Goal: Task Accomplishment & Management: Use online tool/utility

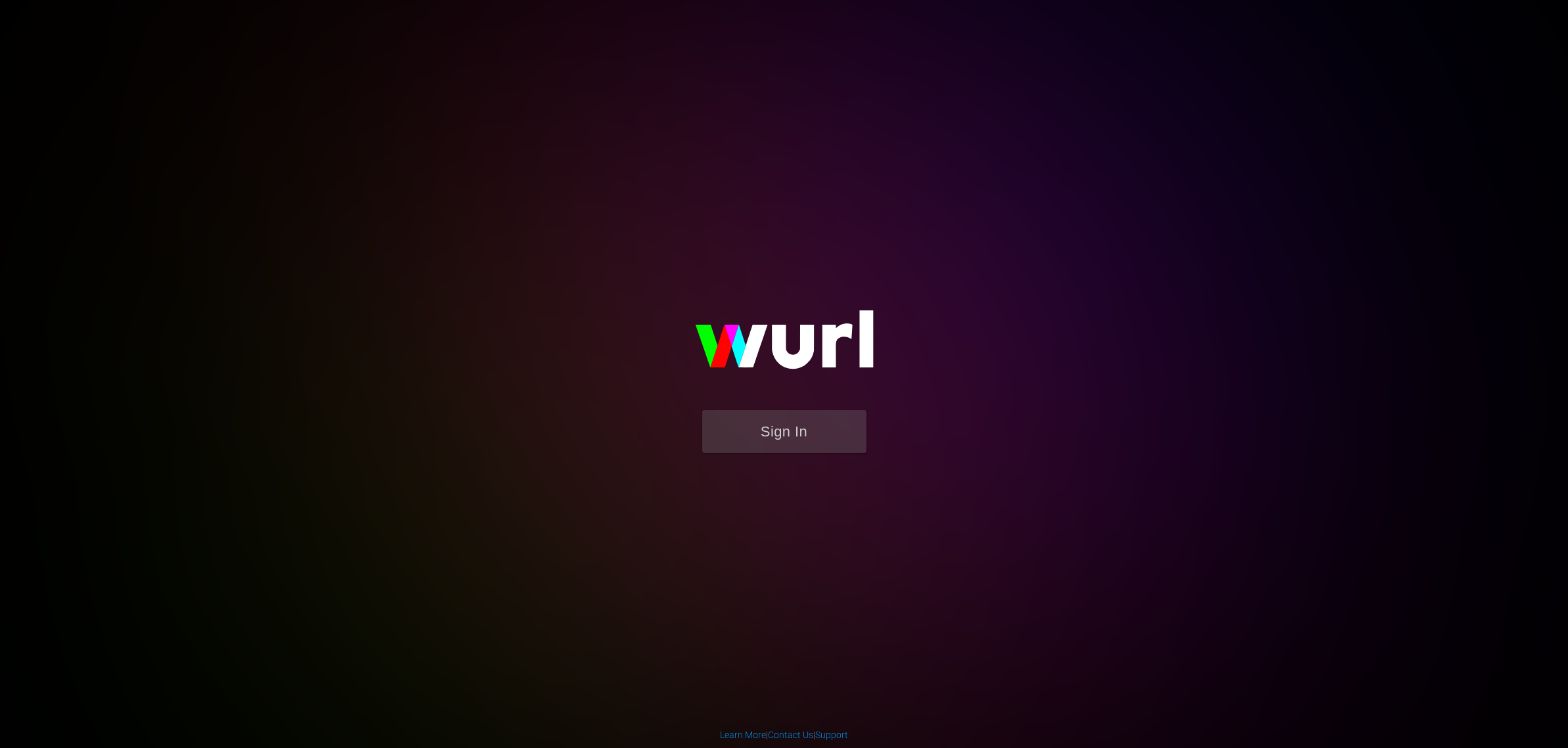
click at [748, 459] on form "Sign In" at bounding box center [784, 438] width 263 height 56
click at [781, 426] on button "Sign In" at bounding box center [785, 432] width 164 height 42
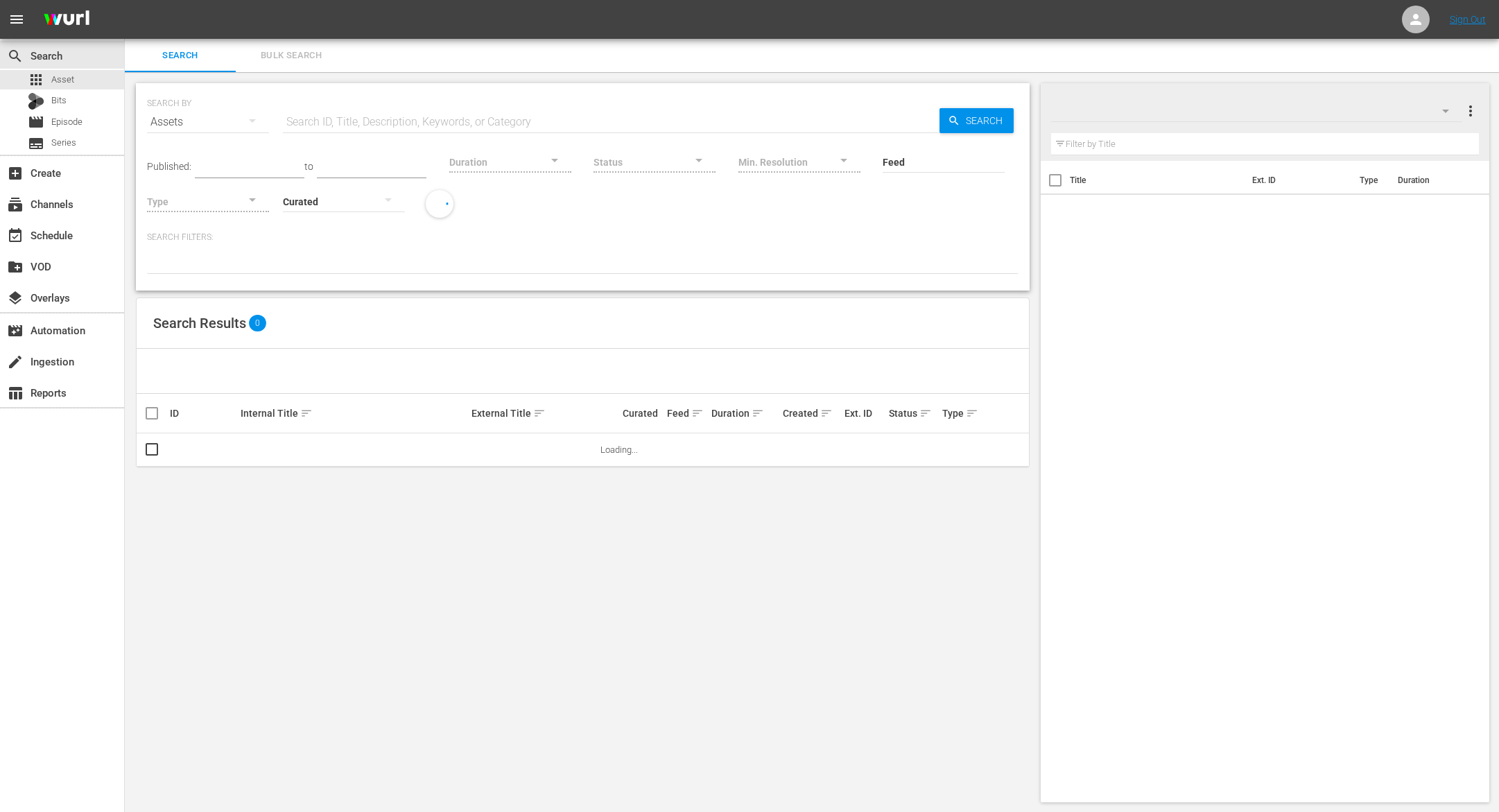
click at [664, 63] on div "Search Bulk Search" at bounding box center [812, 55] width 1374 height 33
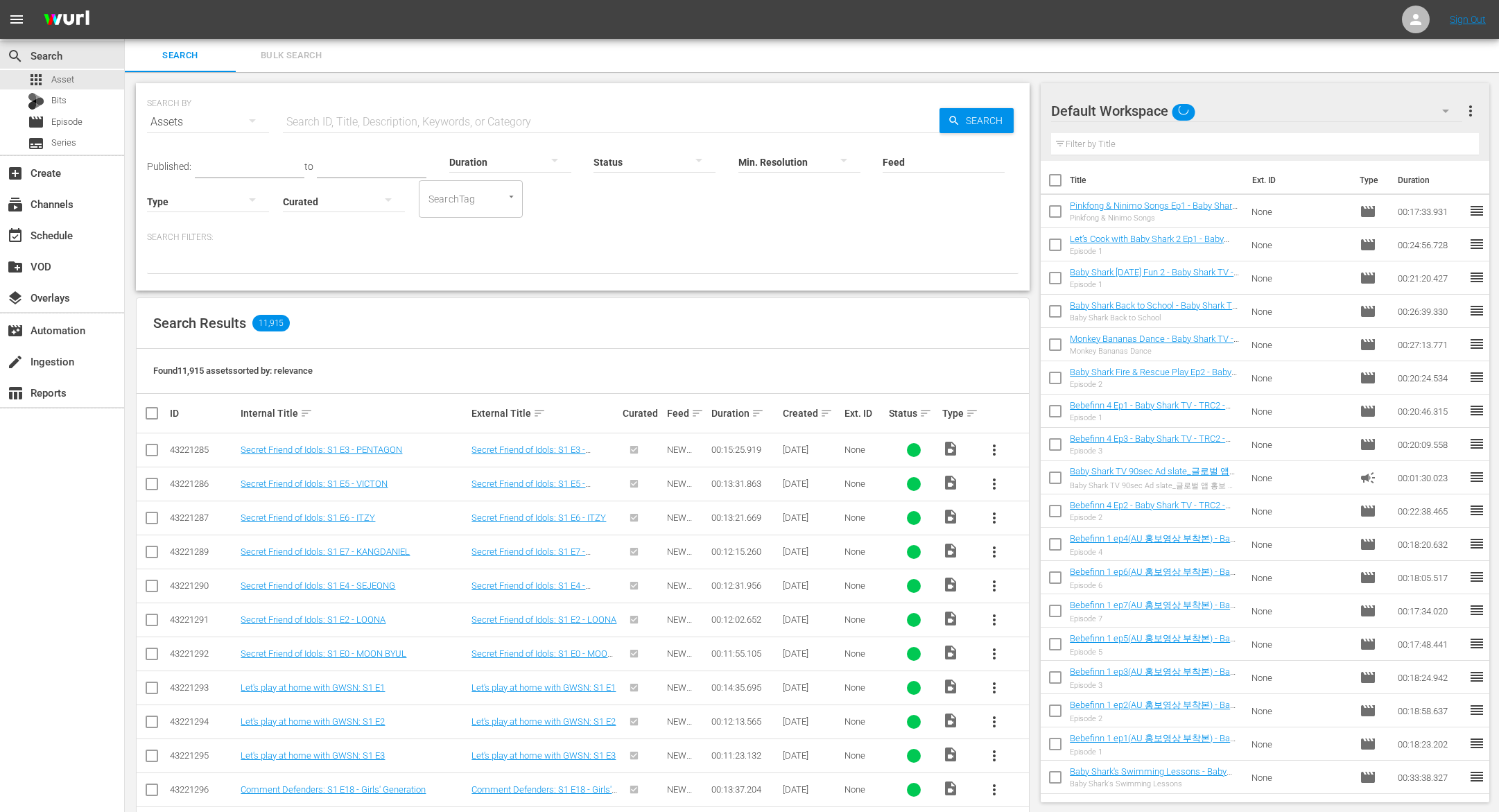
click at [420, 288] on div "SEARCH BY Search By Assets Search ID, Title, Description, Keywords, or Category…" at bounding box center [582, 187] width 893 height 207
click at [54, 229] on div "event_available Schedule" at bounding box center [38, 233] width 78 height 13
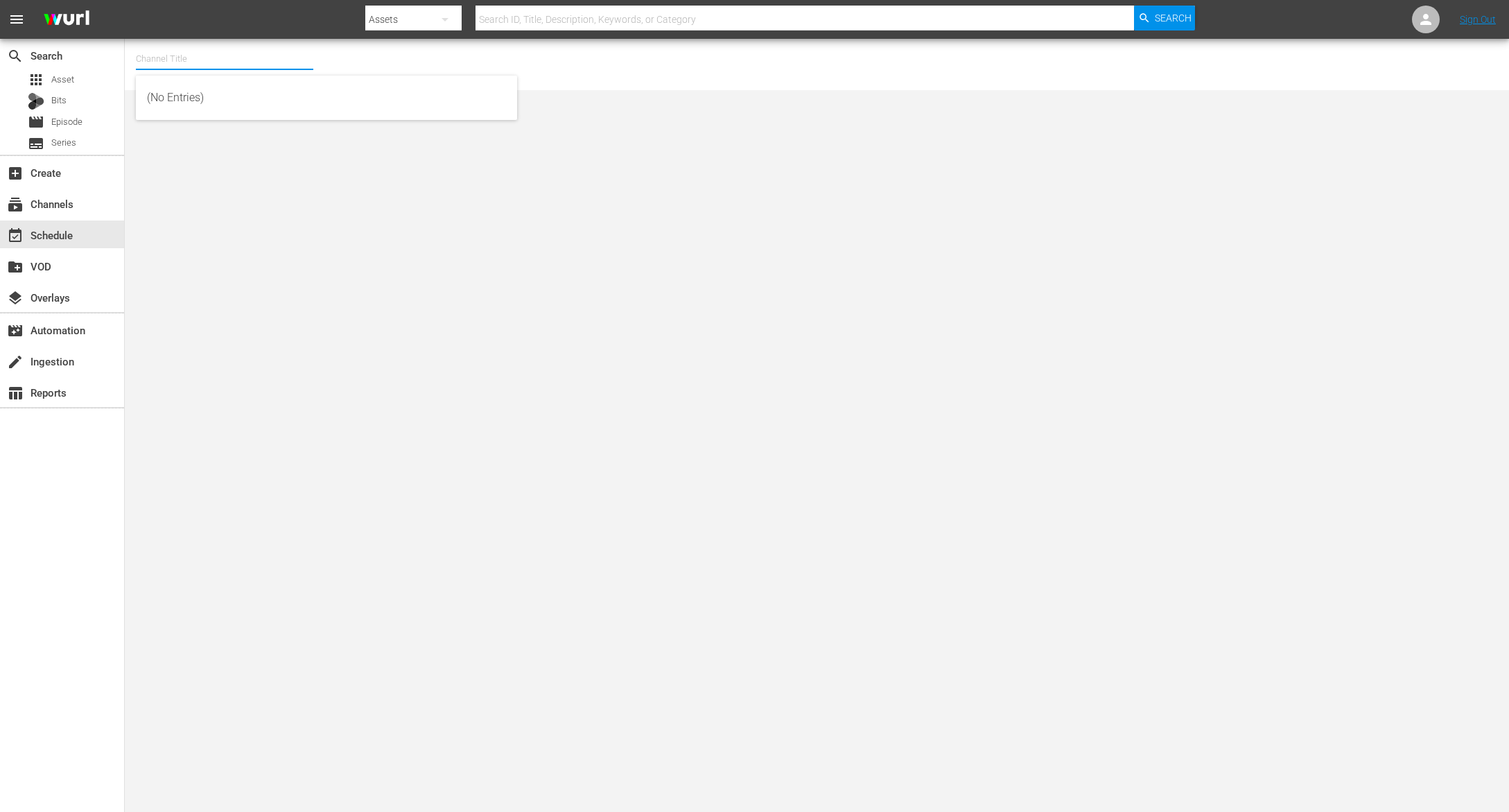
click at [210, 54] on input "text" at bounding box center [225, 58] width 177 height 33
click at [209, 55] on input "text" at bounding box center [225, 58] width 177 height 33
type input "ㅠ"
click at [196, 59] on input "baby shark tv" at bounding box center [225, 58] width 177 height 33
click at [211, 90] on div "BABY SHARK TV (696 - newidco_babysharktv_1)" at bounding box center [326, 97] width 360 height 33
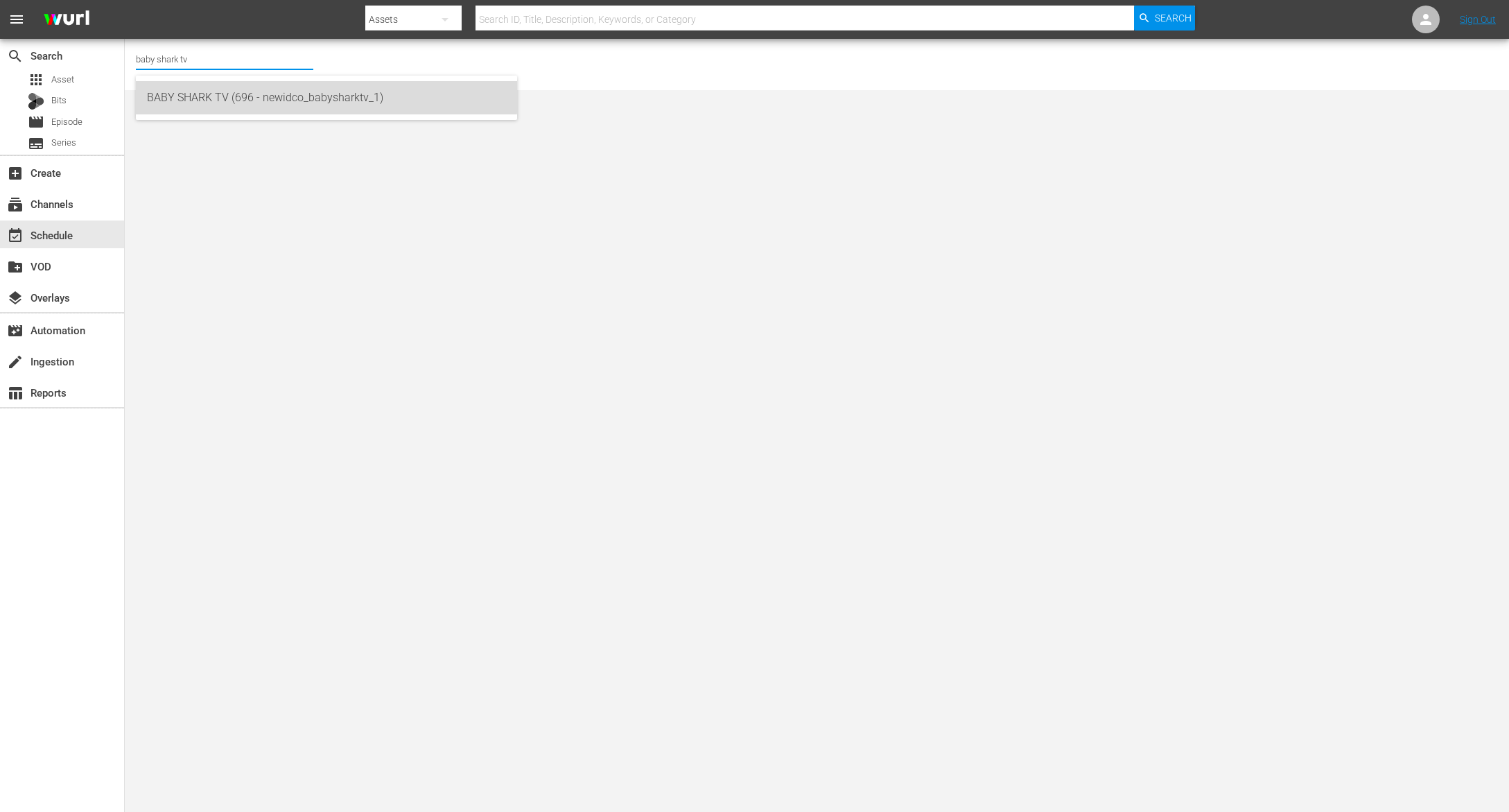
type input "BABY SHARK TV (696 - newidco_babysharktv_1)"
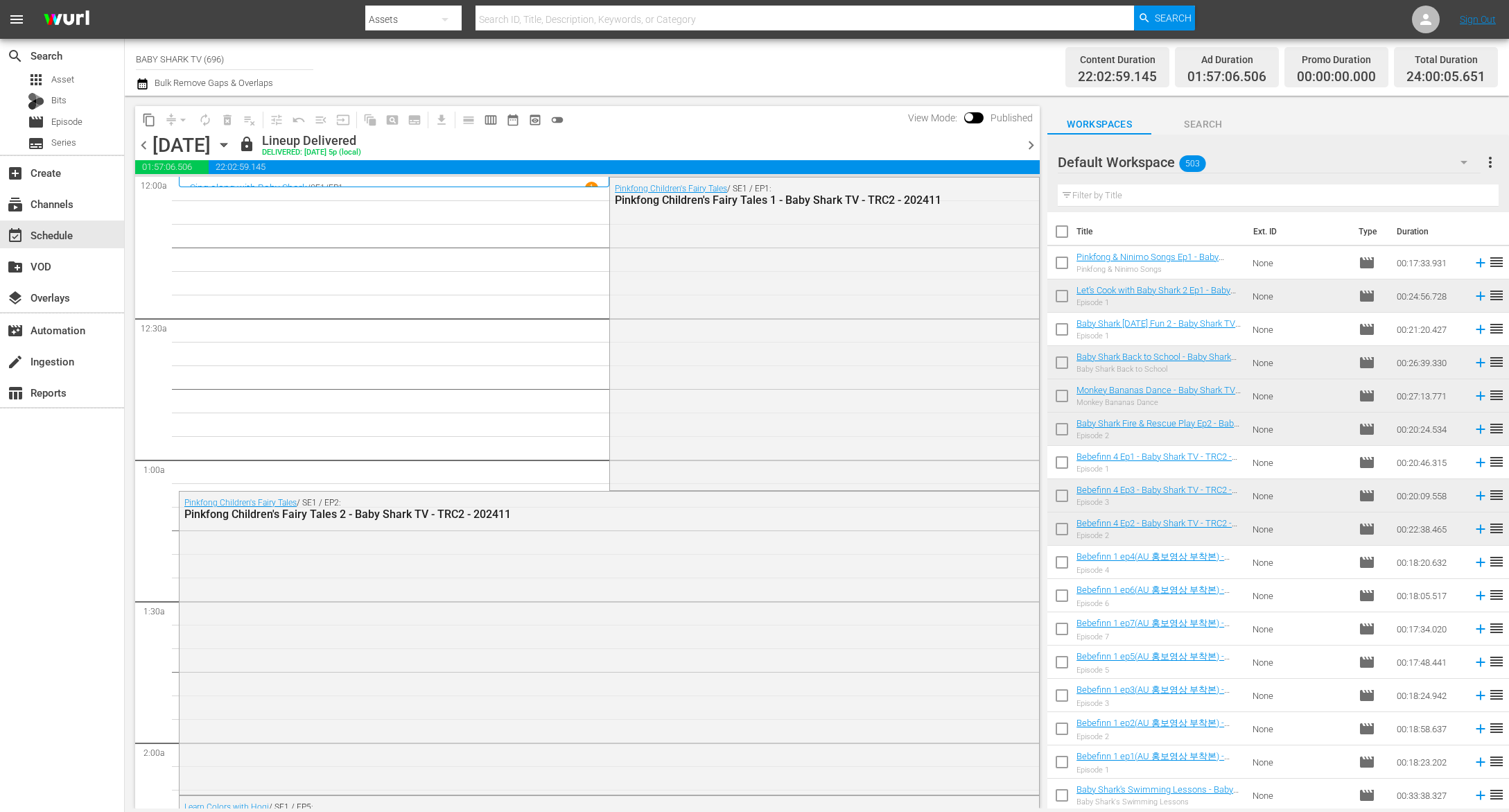
click at [232, 149] on icon "button" at bounding box center [224, 144] width 15 height 15
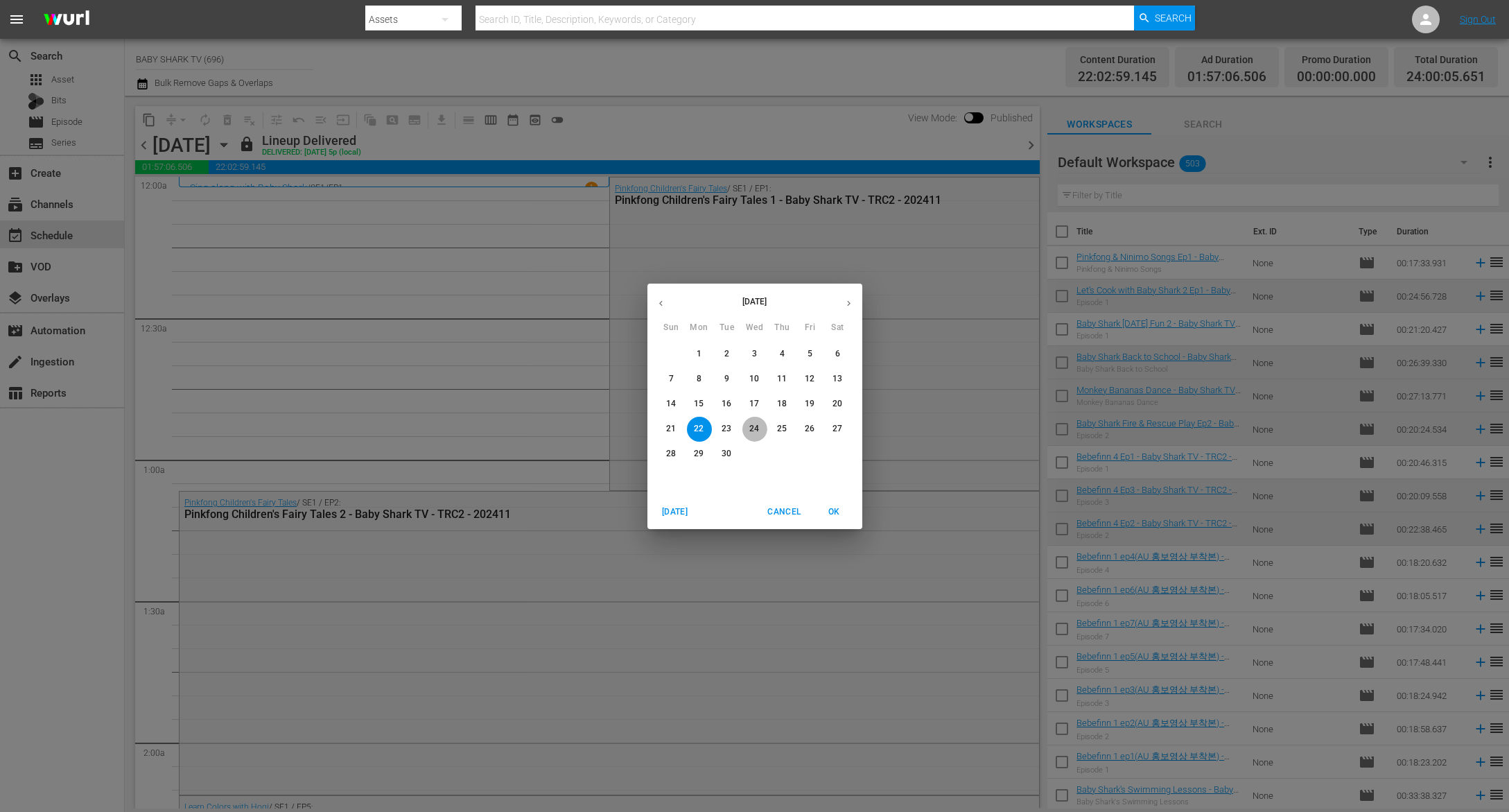
click at [754, 432] on p "24" at bounding box center [754, 428] width 10 height 12
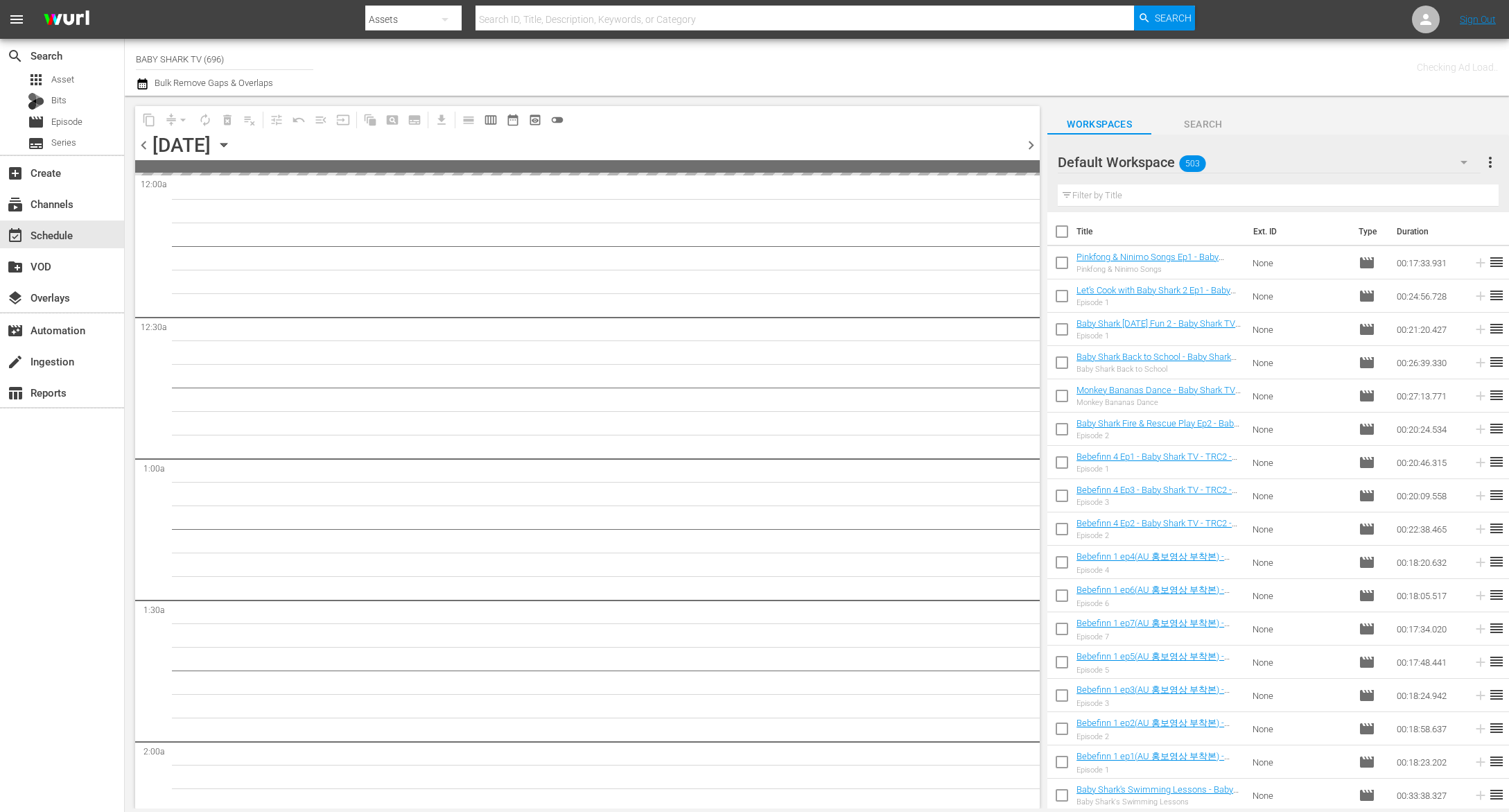
click at [232, 148] on icon "button" at bounding box center [224, 144] width 15 height 15
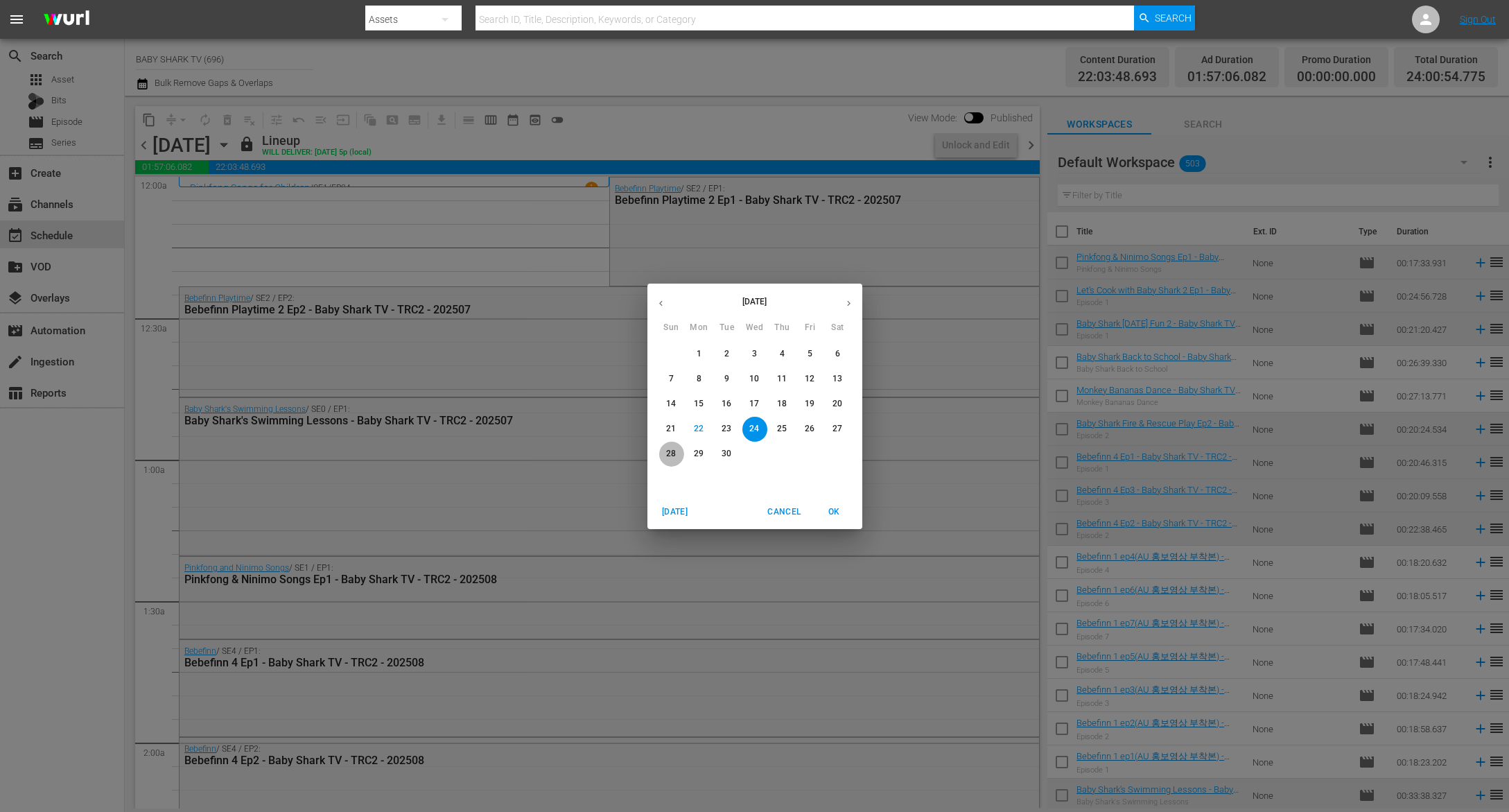
click at [681, 452] on span "28" at bounding box center [672, 453] width 25 height 12
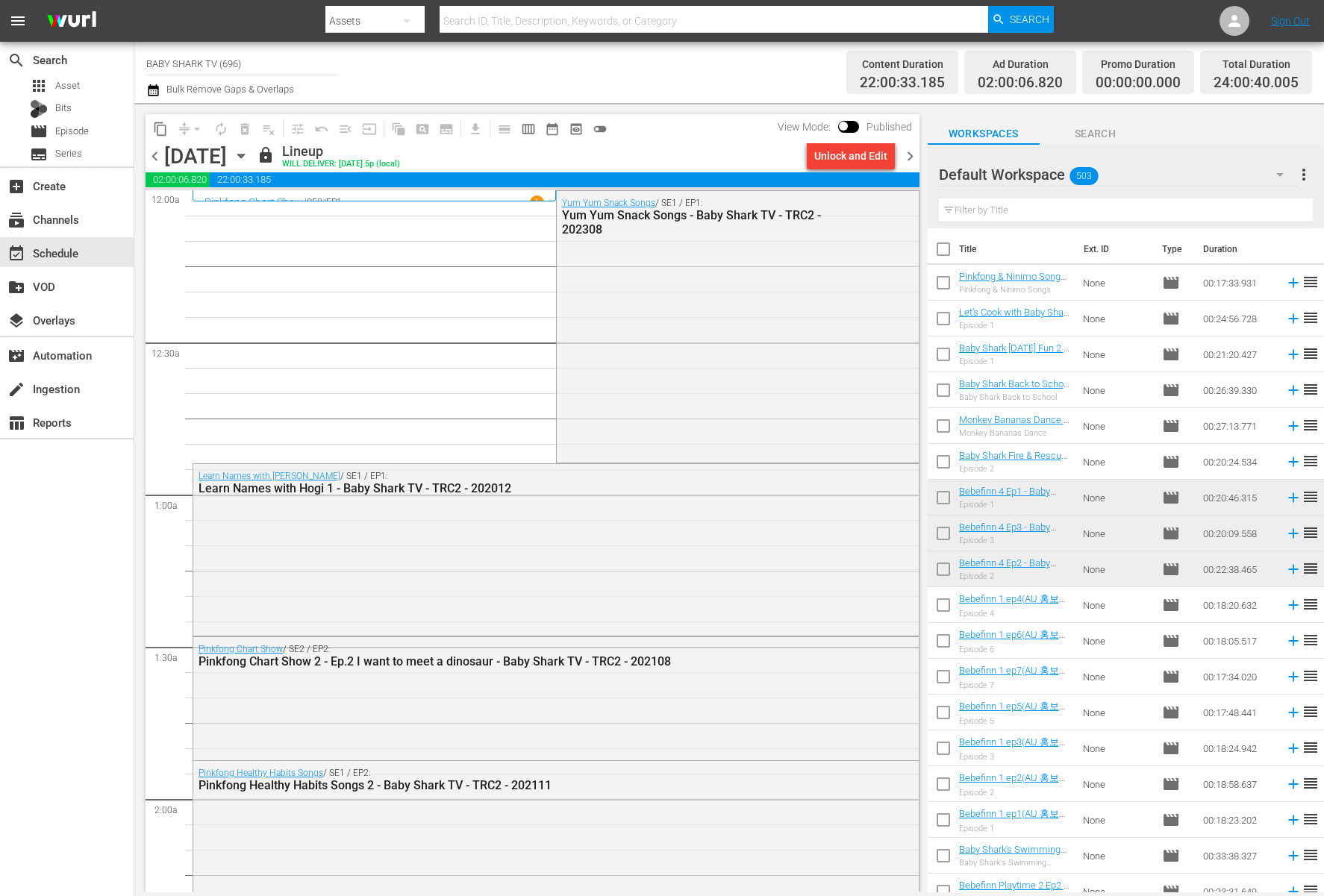
click at [274, 153] on span "lock" at bounding box center [266, 155] width 18 height 18
click at [244, 154] on icon "button" at bounding box center [240, 156] width 7 height 4
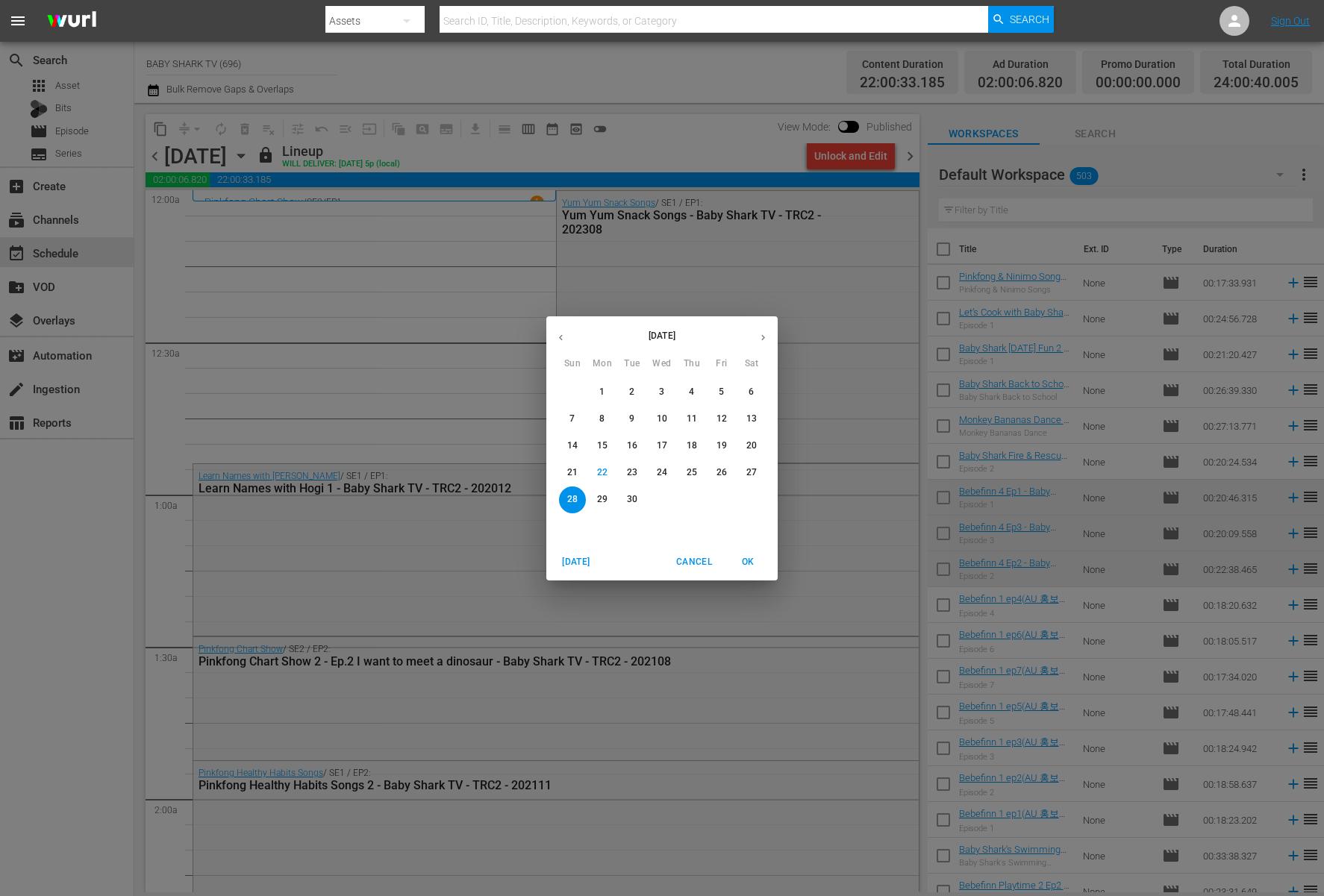
click at [597, 496] on p "29" at bounding box center [602, 499] width 11 height 13
